Goal: Check status: Check status

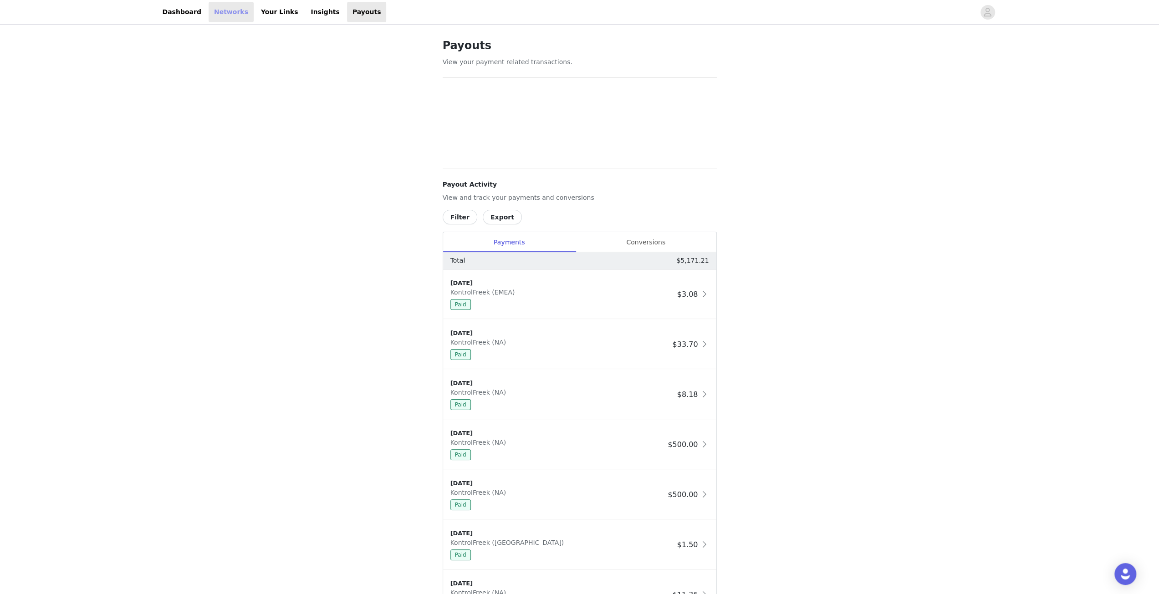
click at [230, 16] on link "Networks" at bounding box center [231, 12] width 45 height 20
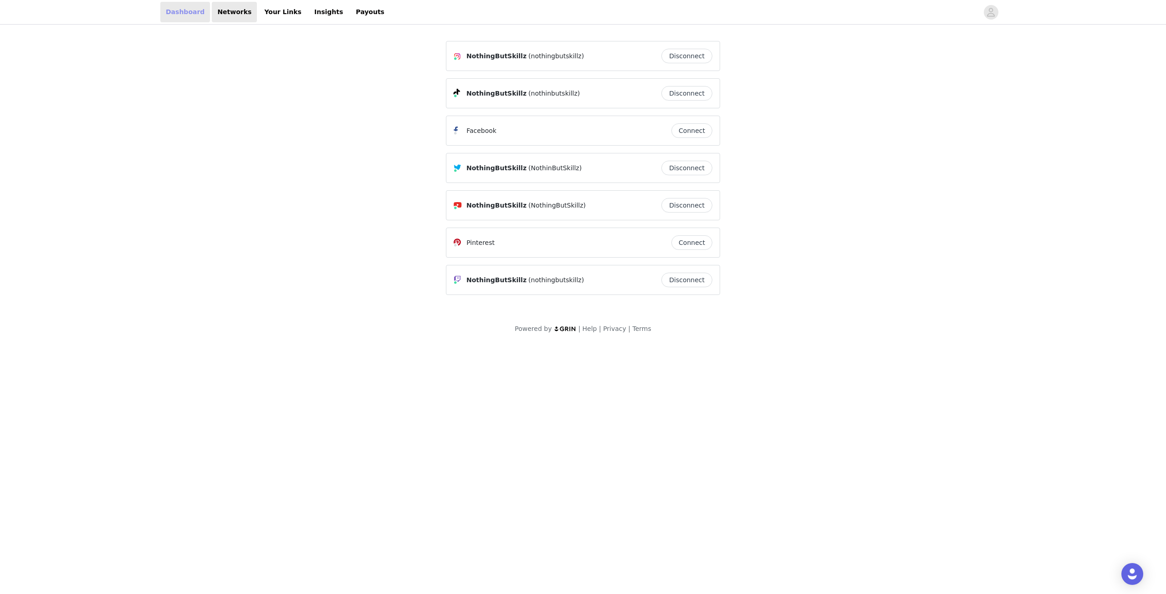
click at [172, 14] on link "Dashboard" at bounding box center [185, 12] width 50 height 20
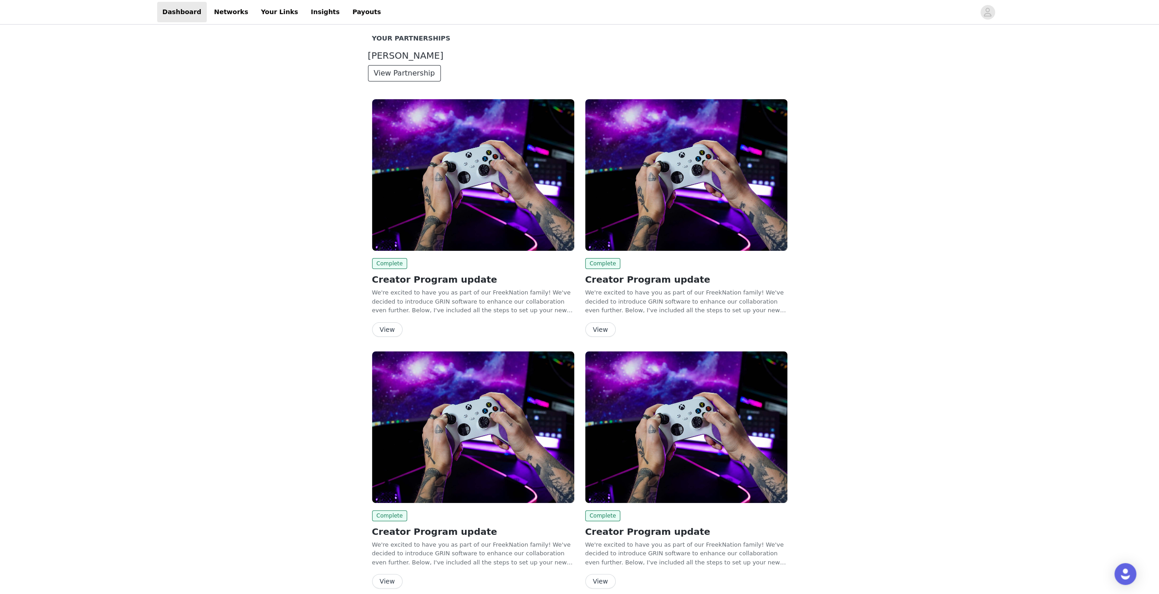
click at [408, 68] on button "View Partnership" at bounding box center [404, 73] width 73 height 16
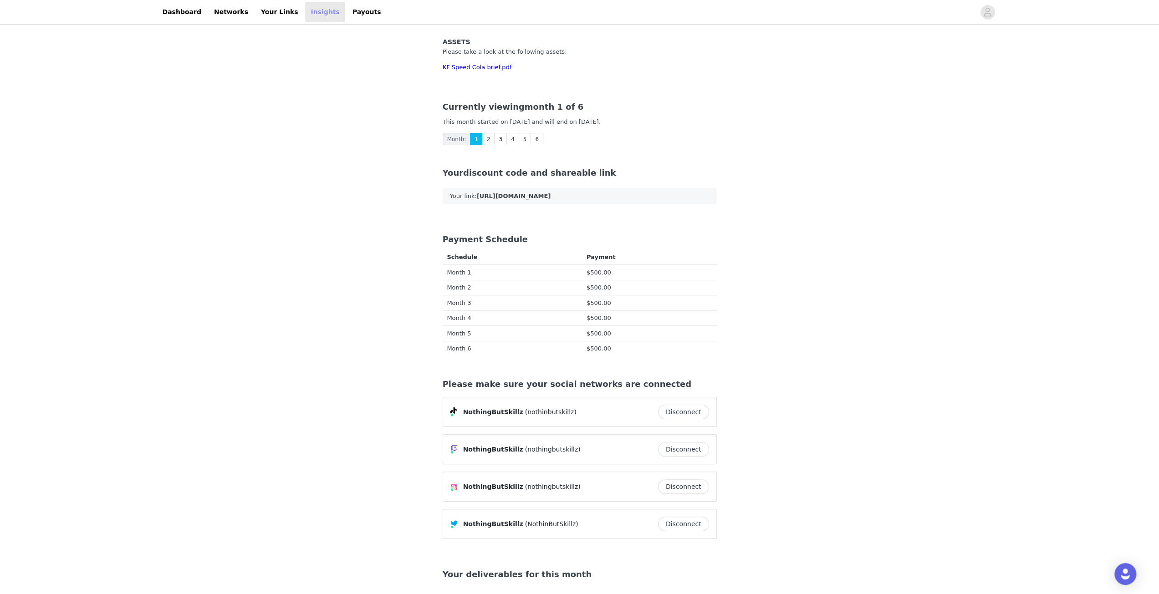
click at [309, 10] on link "Insights" at bounding box center [325, 12] width 40 height 20
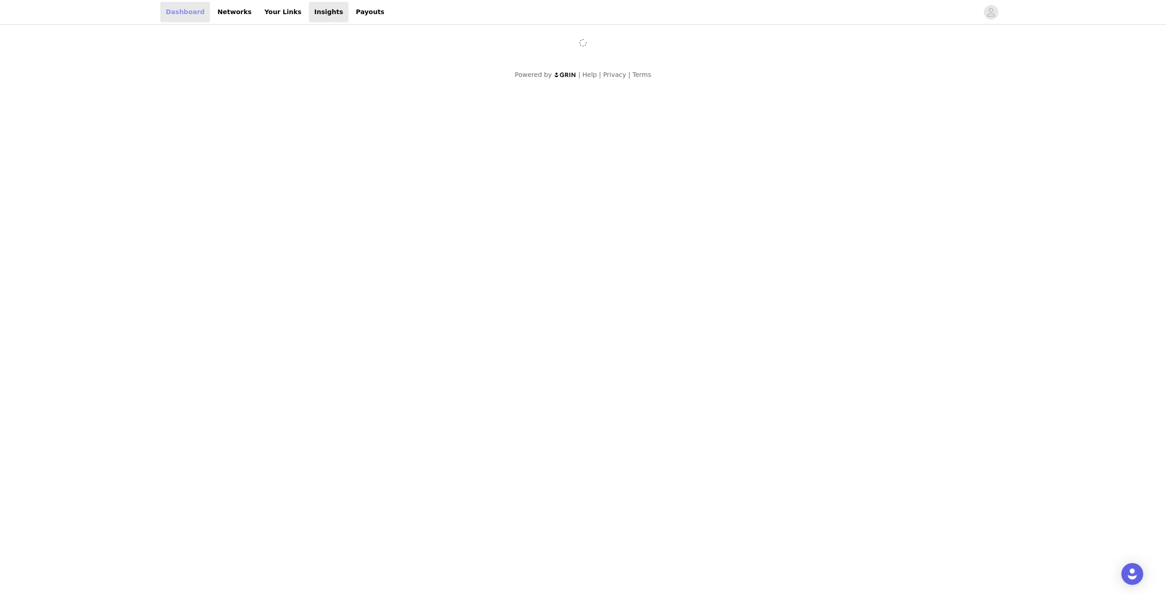
click at [193, 11] on link "Dashboard" at bounding box center [185, 12] width 50 height 20
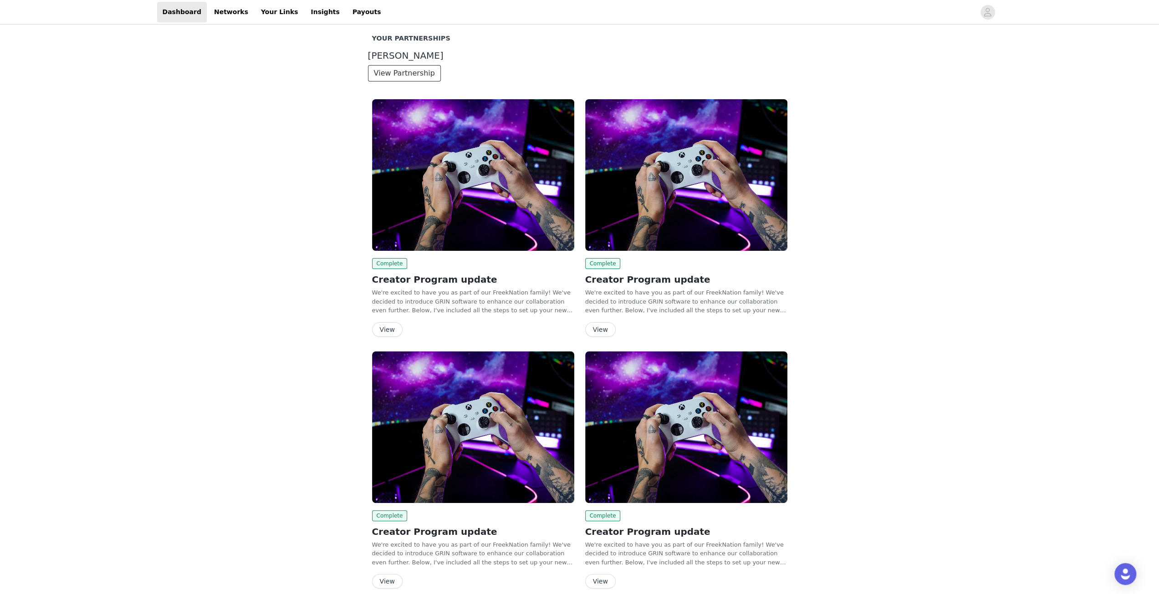
click at [384, 74] on button "View Partnership" at bounding box center [404, 73] width 73 height 16
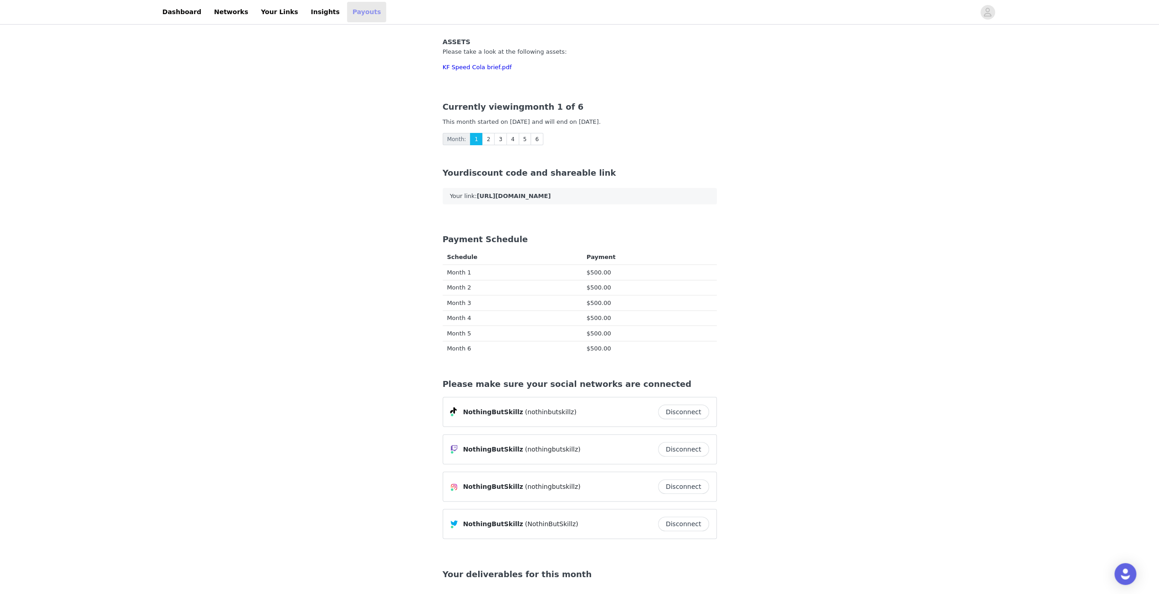
click at [347, 9] on link "Payouts" at bounding box center [367, 12] width 40 height 20
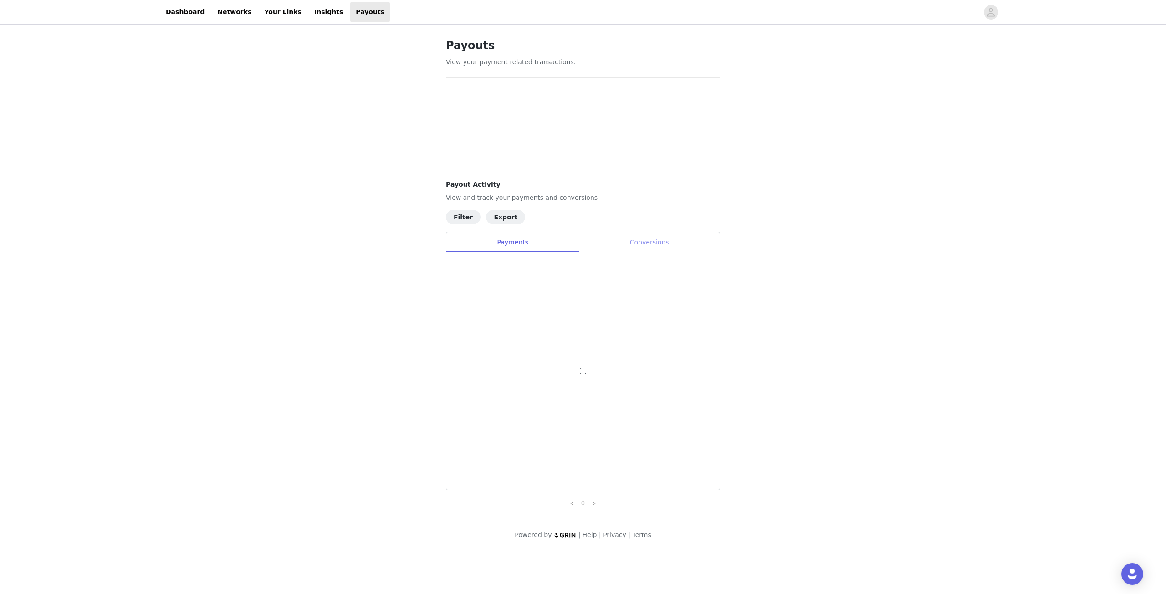
click at [657, 244] on div "Conversions" at bounding box center [649, 242] width 141 height 20
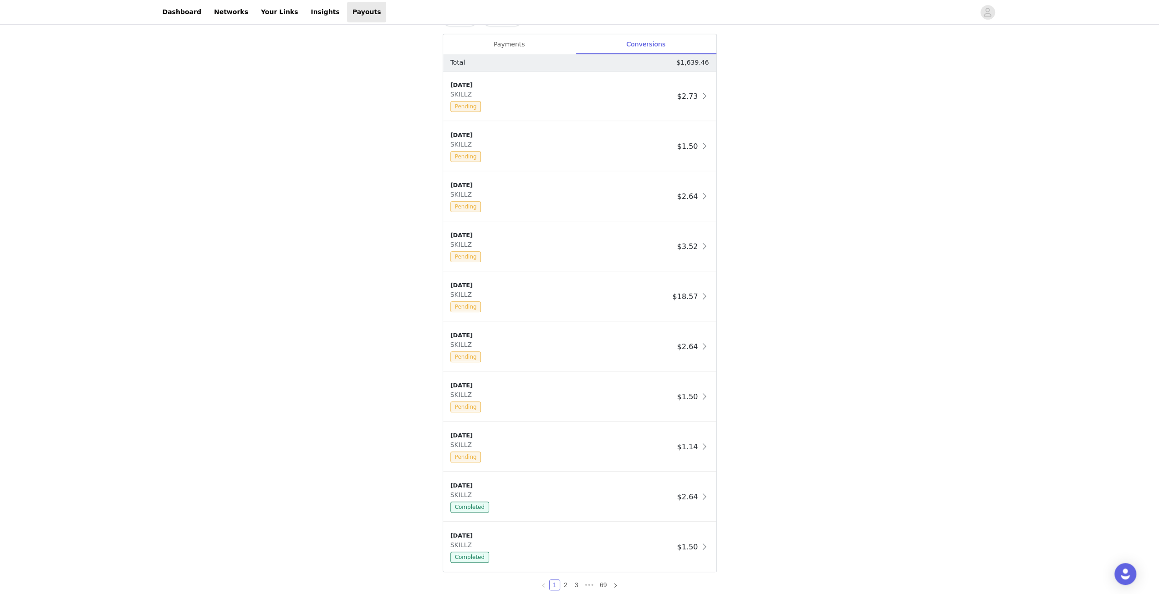
scroll to position [522, 0]
